Goal: Task Accomplishment & Management: Complete application form

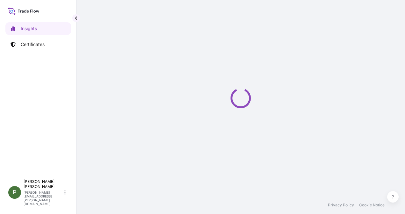
select select "2025"
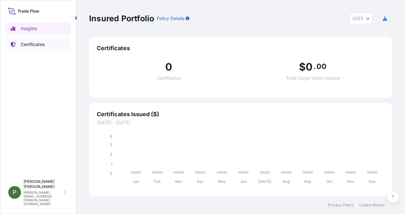
click at [36, 42] on p "Certificates" at bounding box center [33, 44] width 24 height 6
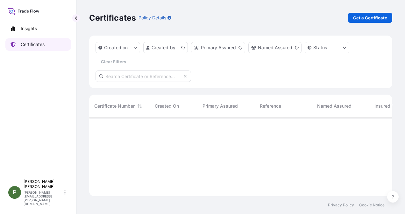
scroll to position [78, 298]
click at [367, 15] on p "Get a Certificate" at bounding box center [370, 18] width 34 height 6
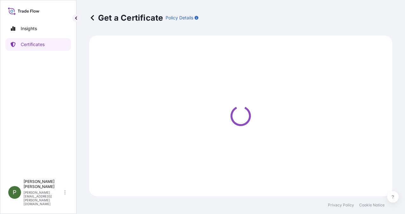
select select "Ocean Vessel"
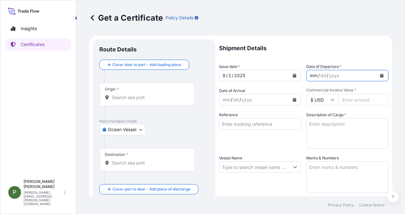
click at [309, 75] on div "mm" at bounding box center [313, 76] width 9 height 8
click at [306, 75] on div "2 / dd / yyyy" at bounding box center [341, 75] width 70 height 11
click at [309, 75] on div "2" at bounding box center [311, 76] width 4 height 8
click at [309, 77] on div "9" at bounding box center [311, 76] width 4 height 8
click at [322, 76] on div "/" at bounding box center [323, 76] width 2 height 8
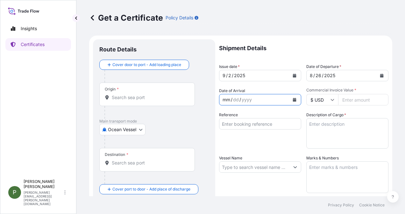
click at [225, 99] on div "mm" at bounding box center [226, 100] width 9 height 8
click at [232, 98] on div "15" at bounding box center [230, 100] width 6 height 8
click at [229, 101] on div "15" at bounding box center [230, 100] width 6 height 8
click at [292, 99] on icon "Calendar" at bounding box center [294, 100] width 4 height 4
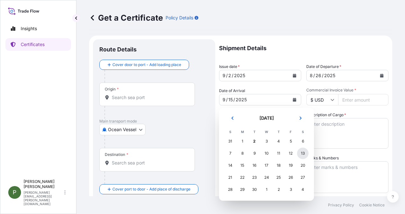
click at [303, 152] on div "13" at bounding box center [302, 153] width 11 height 11
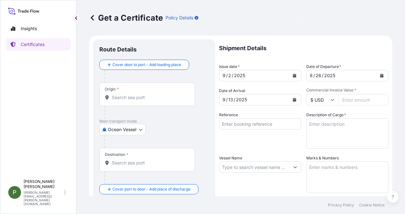
click at [344, 98] on input "Commercial Invoice Value *" at bounding box center [363, 99] width 50 height 11
type input "888"
click at [356, 101] on input "888.25000" at bounding box center [363, 99] width 50 height 11
type input "888250.00"
click at [338, 133] on textarea "Description of Cargo *" at bounding box center [347, 133] width 82 height 31
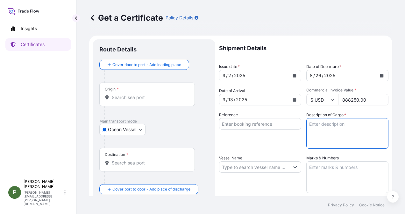
click at [312, 123] on textarea "Description of Cargo *" at bounding box center [347, 133] width 82 height 31
type textarea "m"
type textarea "M"
type textarea "5.500,00 toneladas métricas de ácido sulfúrico"
click at [310, 169] on textarea "Marks & Numbers" at bounding box center [347, 178] width 82 height 32
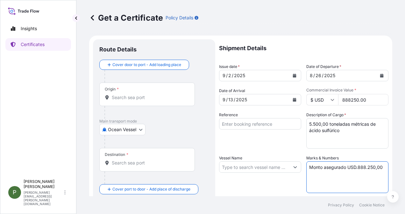
type textarea "Monto asegurado USD.888.250,00"
click at [277, 166] on input "Vessel Name" at bounding box center [254, 167] width 70 height 11
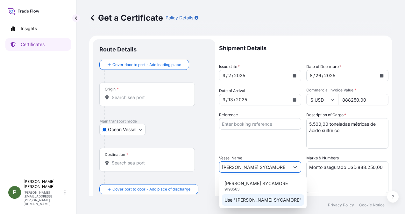
click at [261, 200] on p "Use "[PERSON_NAME] SYCAMORE"" at bounding box center [262, 200] width 77 height 6
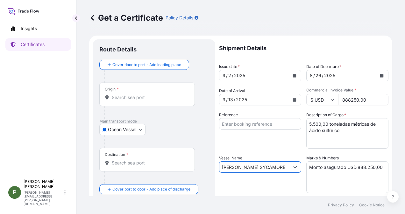
type input "[PERSON_NAME] SYCAMORE"
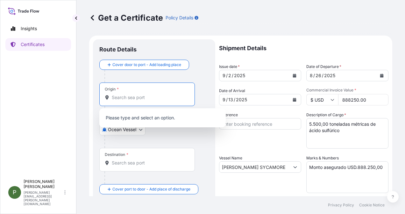
click at [129, 97] on input "Origin *" at bounding box center [149, 97] width 75 height 6
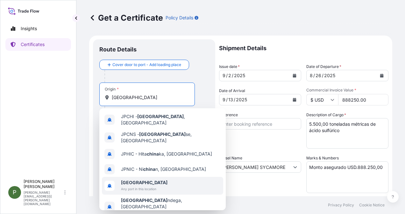
click at [130, 180] on b "[GEOGRAPHIC_DATA]" at bounding box center [144, 182] width 46 height 5
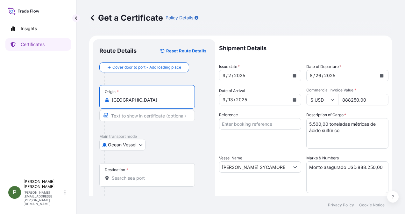
type input "[GEOGRAPHIC_DATA]"
click at [112, 171] on div "Destination *" at bounding box center [117, 170] width 24 height 5
click at [112, 175] on input "Destination *" at bounding box center [149, 178] width 75 height 6
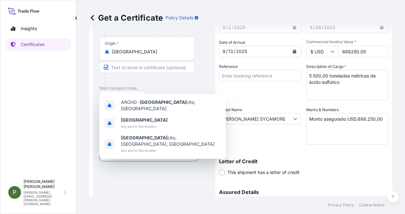
scroll to position [64, 0]
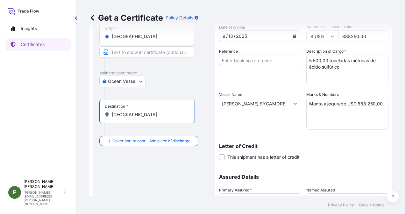
click at [131, 115] on input "[GEOGRAPHIC_DATA]" at bounding box center [149, 115] width 75 height 6
click at [126, 114] on input "[GEOGRAPHIC_DATA]" at bounding box center [149, 115] width 75 height 6
type input "[GEOGRAPHIC_DATA]"
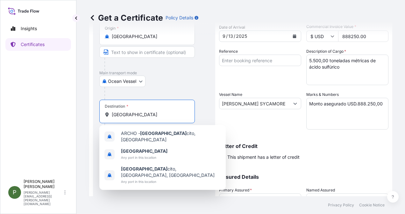
click at [126, 114] on input "[GEOGRAPHIC_DATA]" at bounding box center [149, 115] width 75 height 6
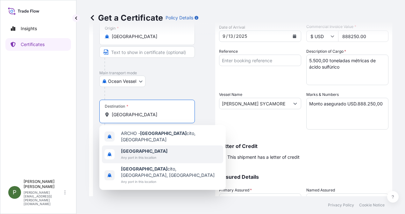
click at [127, 149] on b "[GEOGRAPHIC_DATA]" at bounding box center [144, 151] width 46 height 5
type input "[GEOGRAPHIC_DATA]"
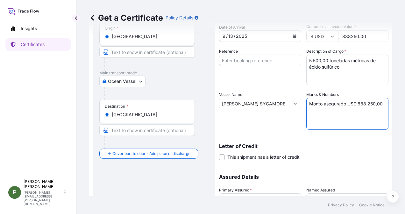
click at [310, 111] on textarea "Monto asegurado USD.888.250,00" at bounding box center [347, 114] width 82 height 32
click at [380, 106] on textarea "Monto asegurado USD.888.250,00" at bounding box center [347, 114] width 82 height 32
click at [379, 104] on textarea "Monto asegurado USD.888.250,00 Prima USD. 524,07.-" at bounding box center [347, 114] width 82 height 32
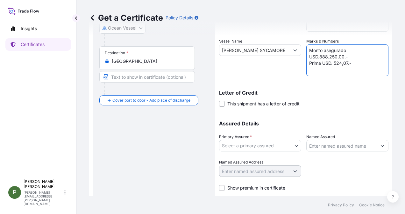
scroll to position [127, 0]
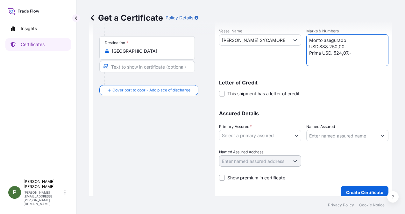
type textarea "Monto asegurado USD.888.250,00.- Prima USD. 524,07.-"
click at [253, 132] on body "Insights Certificates P [PERSON_NAME] [PERSON_NAME][EMAIL_ADDRESS][PERSON_NAME]…" at bounding box center [202, 107] width 405 height 214
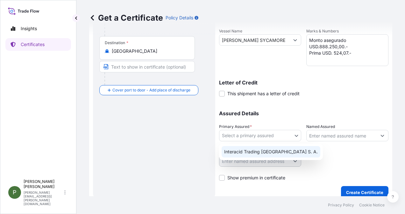
click at [246, 150] on div "Interacid Trading [GEOGRAPHIC_DATA] S. A." at bounding box center [270, 151] width 99 height 11
select select "31886"
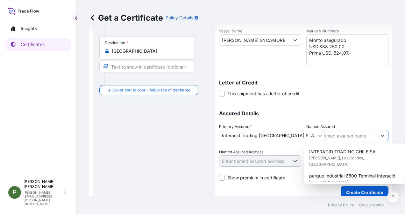
click at [326, 135] on input "Named Assured" at bounding box center [341, 135] width 70 height 11
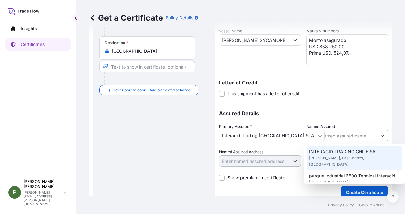
click at [341, 154] on span "INTERACID TRADING CHILE SA" at bounding box center [342, 152] width 66 height 6
type input "INTERACID TRADING CHILE SA"
type input "[PERSON_NAME], [GEOGRAPHIC_DATA], [GEOGRAPHIC_DATA], [GEOGRAPHIC_DATA]"
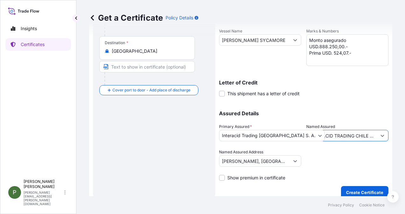
scroll to position [133, 0]
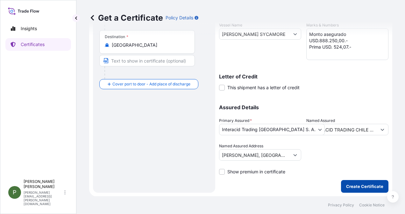
click at [363, 186] on p "Create Certificate" at bounding box center [364, 187] width 37 height 6
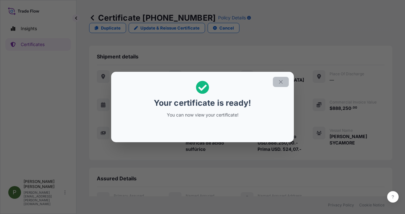
click at [279, 81] on icon "button" at bounding box center [281, 82] width 6 height 6
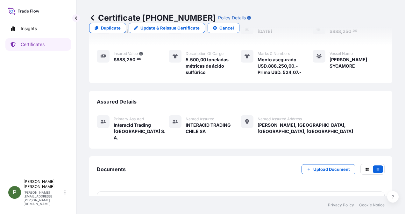
scroll to position [79, 0]
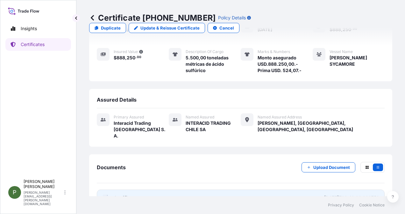
click at [122, 195] on span "Certificate" at bounding box center [125, 198] width 23 height 6
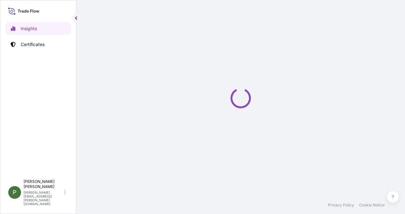
select select "2025"
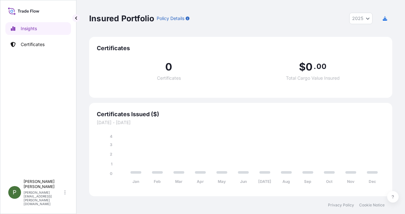
click at [253, 132] on div "Jan Feb Mar Apr May Jun Jul Aug Sep Oct Nov Dec 0 1 2 3 4" at bounding box center [241, 157] width 288 height 63
click at [42, 45] on p "Certificates" at bounding box center [33, 44] width 24 height 6
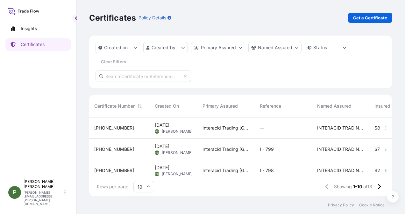
click at [106, 125] on span "31886-15-1" at bounding box center [114, 128] width 40 height 6
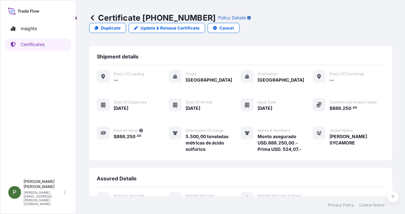
click at [190, 105] on span "[DATE]" at bounding box center [192, 108] width 15 height 6
click at [199, 25] on p "Update & Reissue Certificate" at bounding box center [169, 28] width 59 height 6
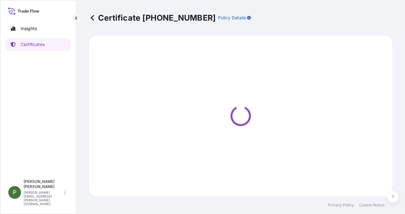
select select "Ocean Vessel"
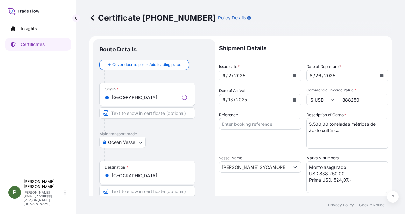
select select "31886"
drag, startPoint x: 224, startPoint y: 98, endPoint x: 220, endPoint y: 98, distance: 4.8
click at [220, 98] on div "9 / 13 / 2025" at bounding box center [254, 99] width 70 height 11
click at [223, 99] on div "9" at bounding box center [224, 100] width 4 height 8
click at [289, 100] on button "Calendar" at bounding box center [294, 100] width 10 height 10
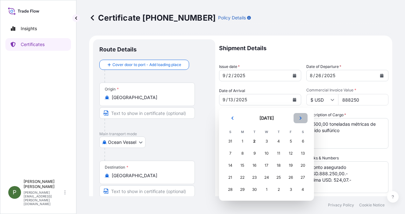
click at [300, 118] on icon "Next" at bounding box center [300, 118] width 2 height 3
click at [279, 141] on div "2" at bounding box center [278, 141] width 11 height 11
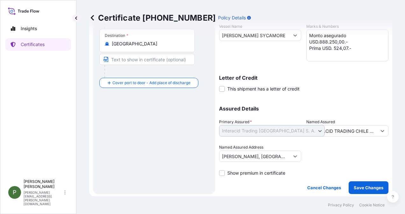
scroll to position [133, 0]
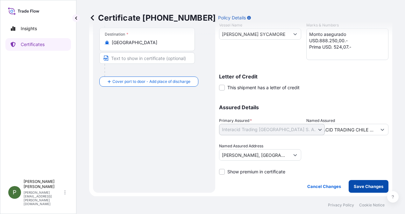
click at [368, 187] on p "Save Changes" at bounding box center [368, 187] width 30 height 6
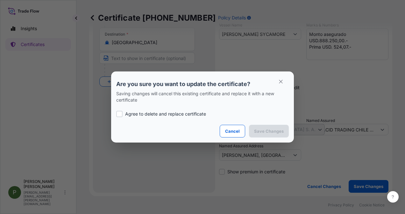
click at [119, 116] on div at bounding box center [119, 114] width 6 height 6
checkbox input "true"
click at [270, 131] on p "Save Changes" at bounding box center [269, 131] width 30 height 6
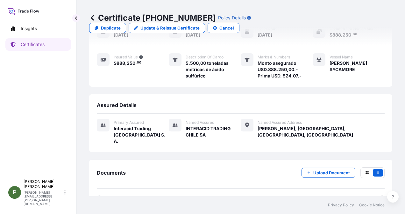
scroll to position [79, 0]
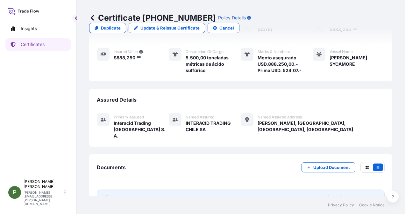
click at [113, 195] on div "PDF Certificate" at bounding box center [119, 198] width 34 height 6
